Goal: Task Accomplishment & Management: Use online tool/utility

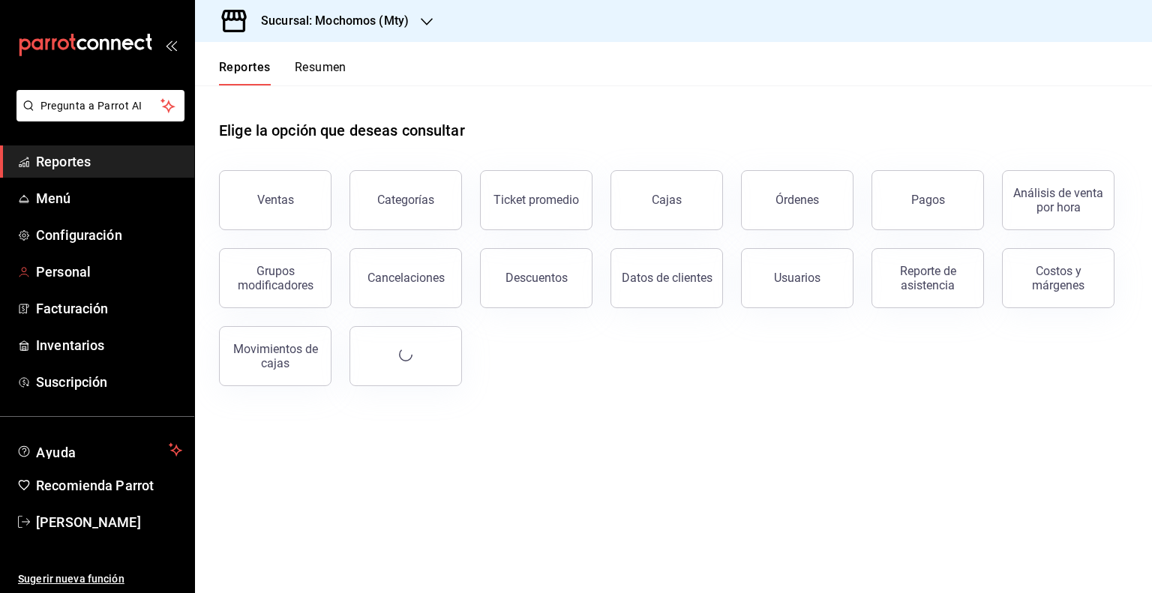
click at [332, 28] on h3 "Sucursal: Mochomos (Mty)" at bounding box center [329, 21] width 160 height 18
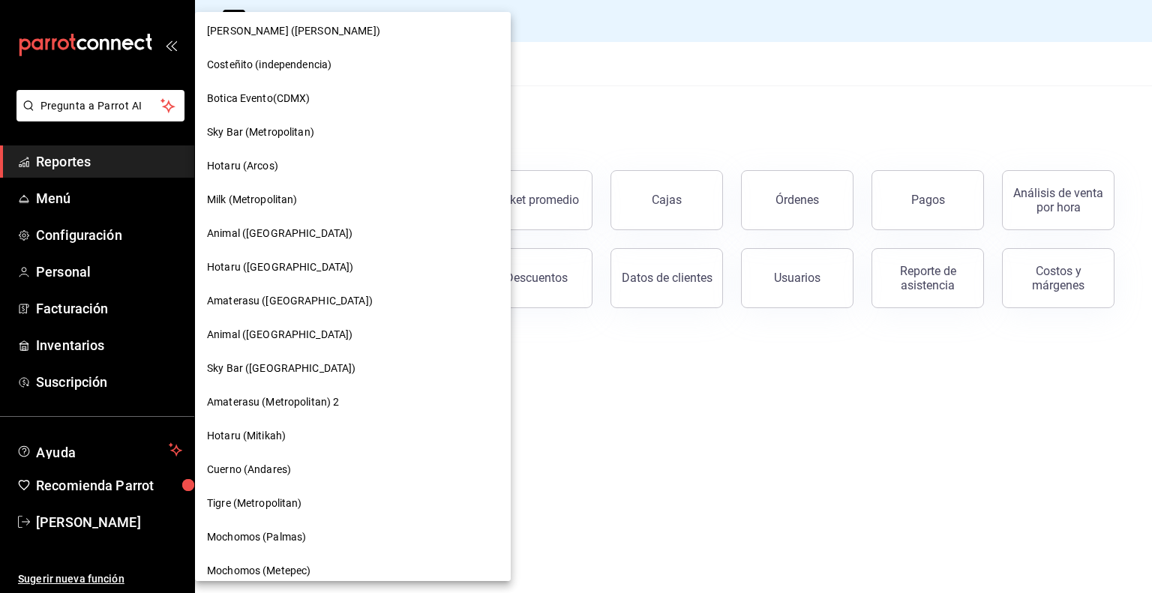
scroll to position [1095, 0]
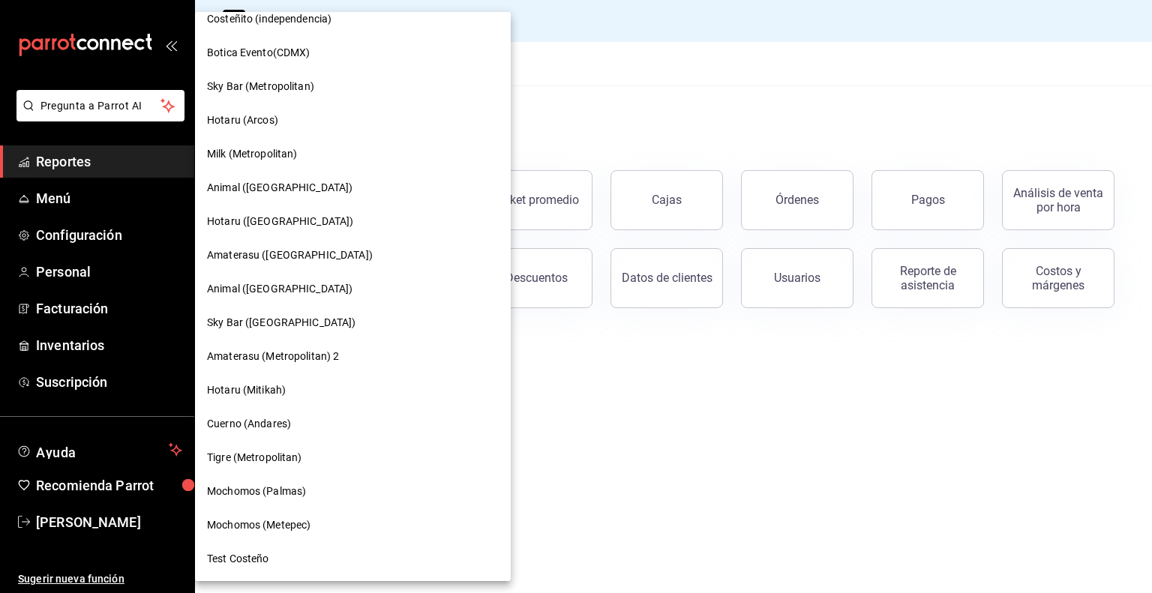
click at [297, 419] on div "Cuerno (Andares)" at bounding box center [353, 424] width 292 height 16
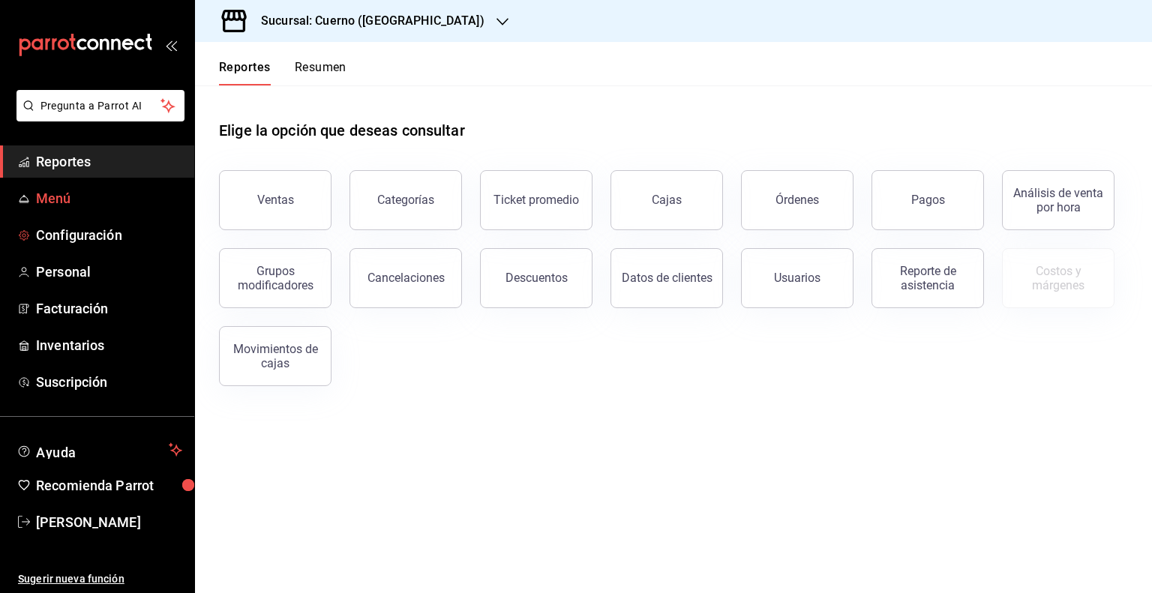
click at [37, 197] on span "Menú" at bounding box center [109, 198] width 146 height 20
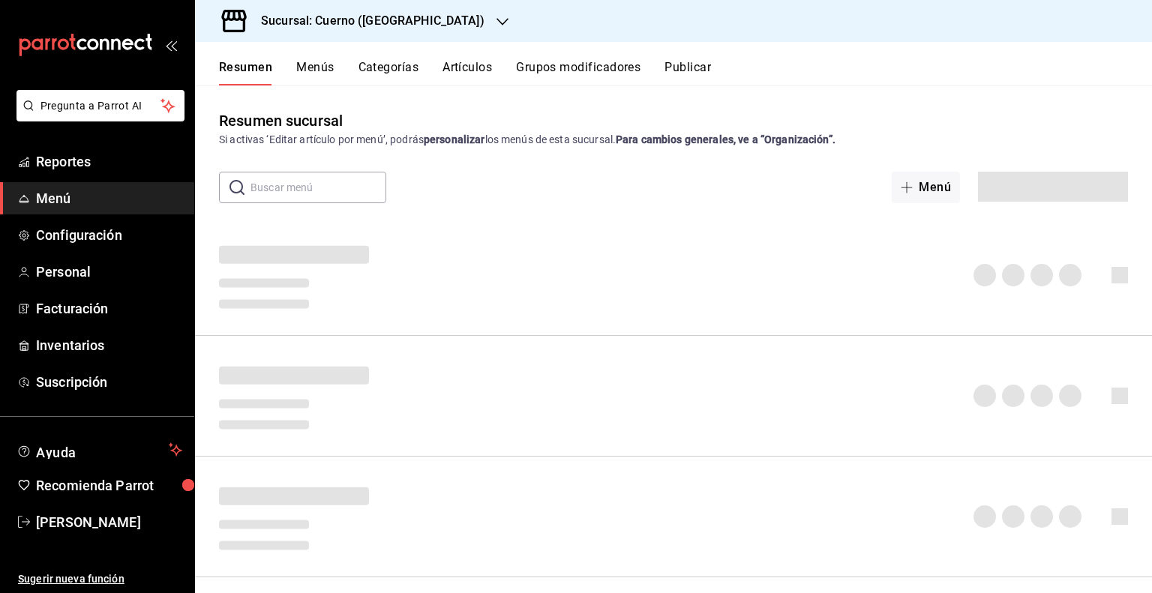
click at [316, 69] on button "Menús" at bounding box center [314, 72] width 37 height 25
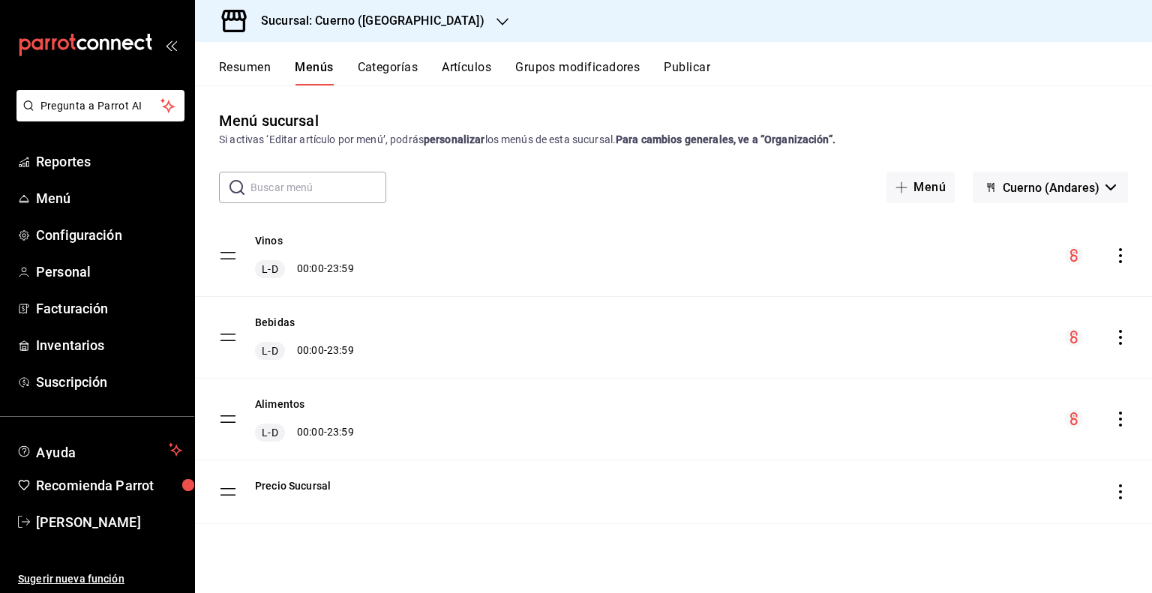
click at [1126, 419] on icon "actions" at bounding box center [1120, 419] width 15 height 15
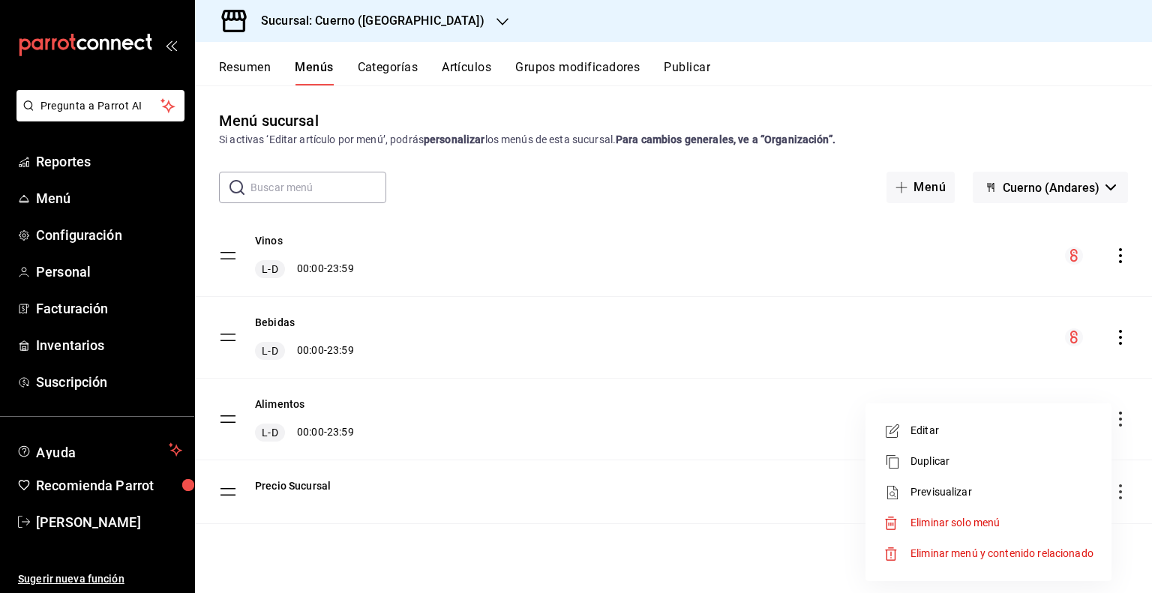
click at [660, 430] on div at bounding box center [576, 296] width 1152 height 593
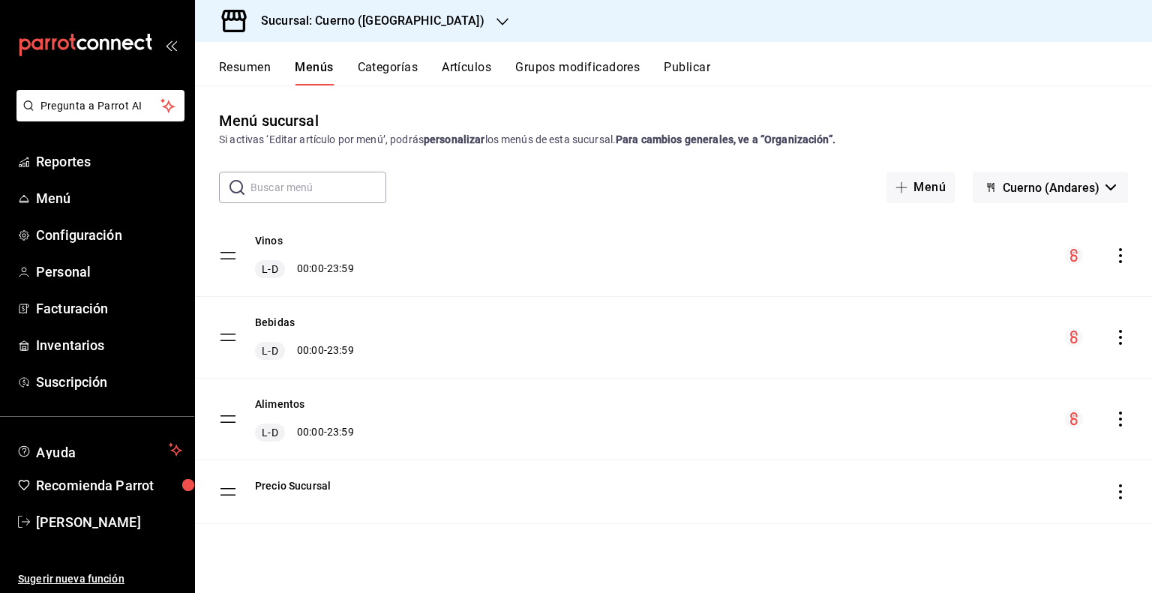
click at [1118, 418] on icon "actions" at bounding box center [1120, 419] width 15 height 15
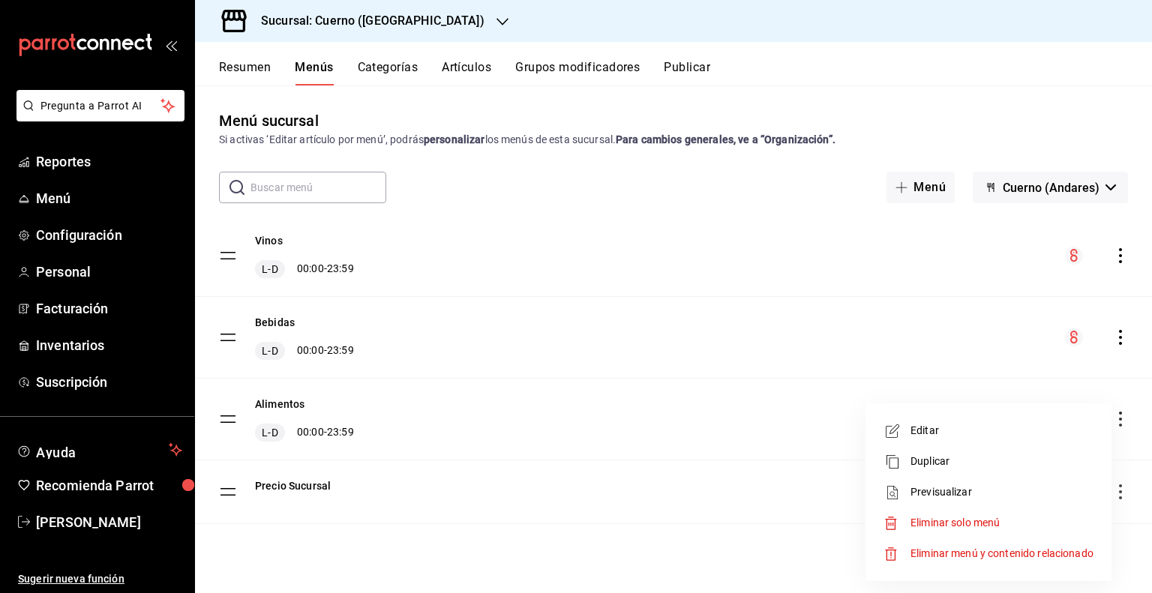
click at [948, 495] on span "Previsualizar" at bounding box center [1001, 492] width 183 height 16
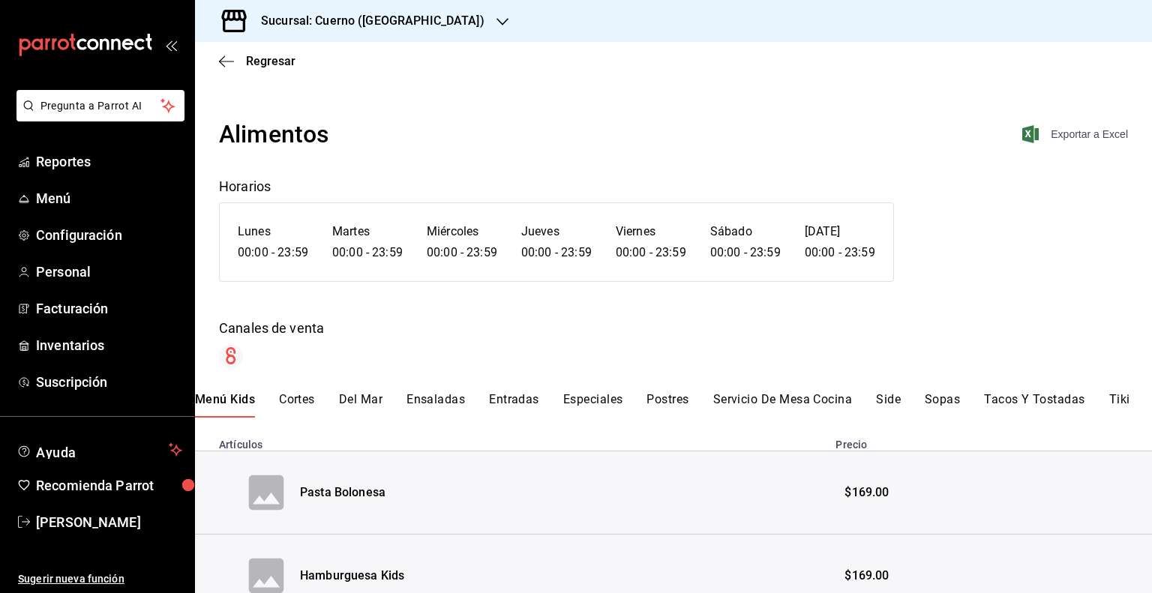
click at [1077, 137] on span "Exportar a Excel" at bounding box center [1076, 134] width 103 height 18
